Goal: Use online tool/utility: Utilize a website feature to perform a specific function

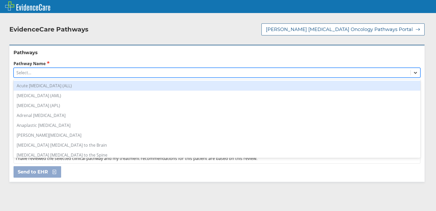
click at [413, 71] on icon at bounding box center [415, 72] width 5 height 5
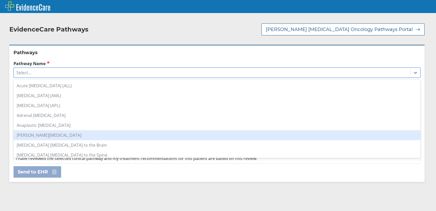
scroll to position [52, 0]
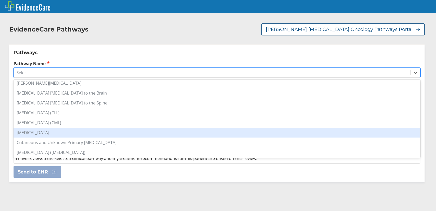
click at [44, 132] on div "[MEDICAL_DATA]" at bounding box center [217, 132] width 407 height 10
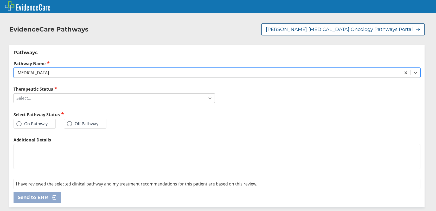
click at [207, 99] on icon at bounding box center [209, 97] width 5 height 5
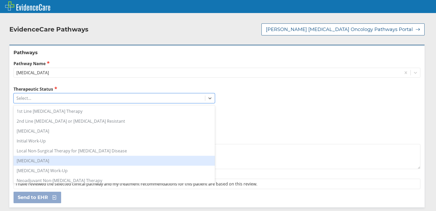
scroll to position [26, 0]
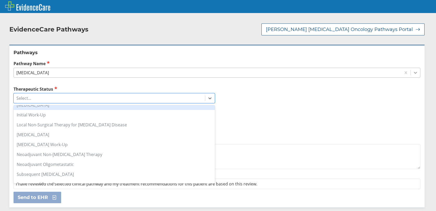
click at [413, 71] on icon at bounding box center [415, 72] width 5 height 5
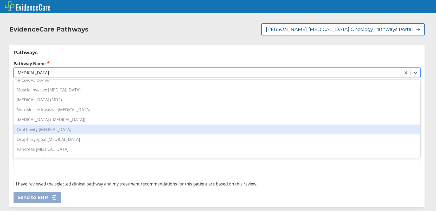
scroll to position [364, 0]
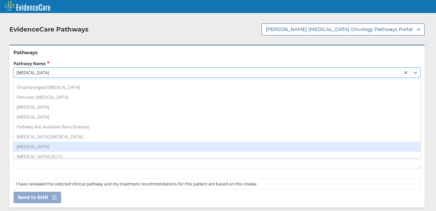
click at [43, 145] on div "[MEDICAL_DATA]" at bounding box center [217, 146] width 407 height 10
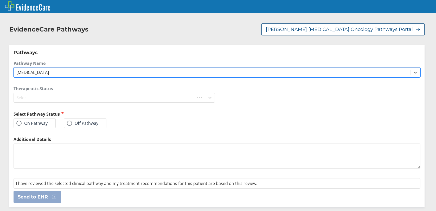
drag, startPoint x: 208, startPoint y: 97, endPoint x: 196, endPoint y: 100, distance: 12.4
click at [208, 97] on div "Therapeutic Status Select..." at bounding box center [114, 94] width 201 height 17
click at [208, 98] on div "Therapeutic Status Select..." at bounding box center [114, 94] width 201 height 17
click at [209, 98] on div "Therapeutic Status Select..." at bounding box center [114, 94] width 201 height 17
click at [54, 102] on div "Select..." at bounding box center [109, 98] width 191 height 9
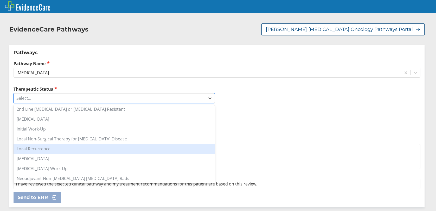
scroll to position [38, 0]
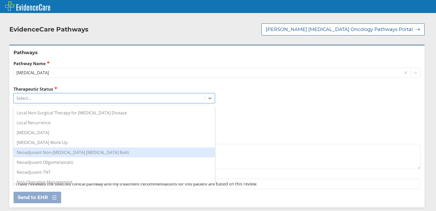
click at [85, 152] on div "Neoadjuvant Non-[MEDICAL_DATA] [MEDICAL_DATA] Rads" at bounding box center [114, 152] width 201 height 10
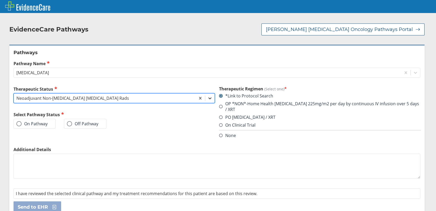
click at [209, 97] on icon at bounding box center [209, 97] width 5 height 5
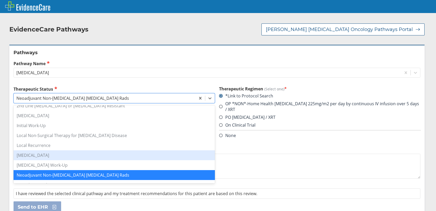
scroll to position [41, 0]
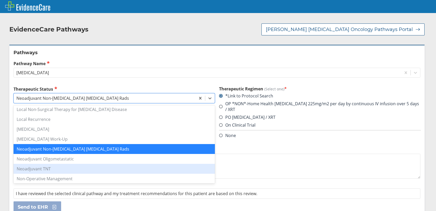
click at [62, 168] on div "Neoadjuvant TNT" at bounding box center [114, 169] width 201 height 10
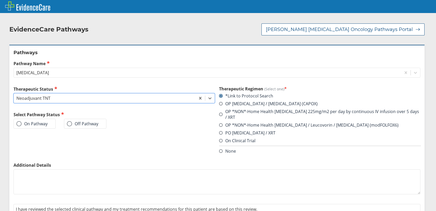
click at [23, 122] on label "On Pathway" at bounding box center [31, 123] width 31 height 5
click at [0, 0] on input "On Pathway" at bounding box center [0, 0] width 0 height 0
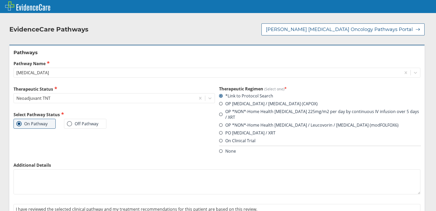
scroll to position [24, 0]
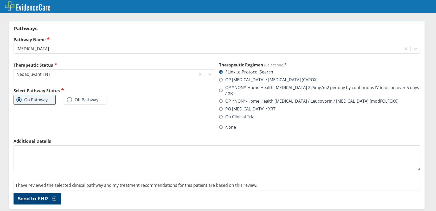
drag, startPoint x: 44, startPoint y: 198, endPoint x: 46, endPoint y: 194, distance: 3.7
click at [44, 198] on span "Send to EHR" at bounding box center [33, 198] width 30 height 6
